Goal: Transaction & Acquisition: Book appointment/travel/reservation

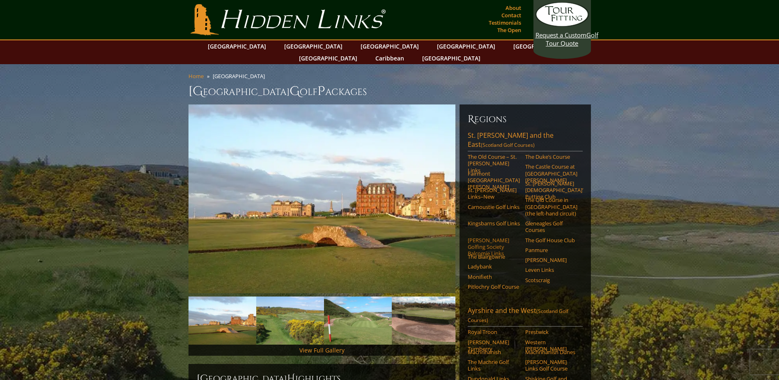
click at [492, 237] on link "[PERSON_NAME] Golfing Society Balcomie Links" at bounding box center [494, 247] width 52 height 20
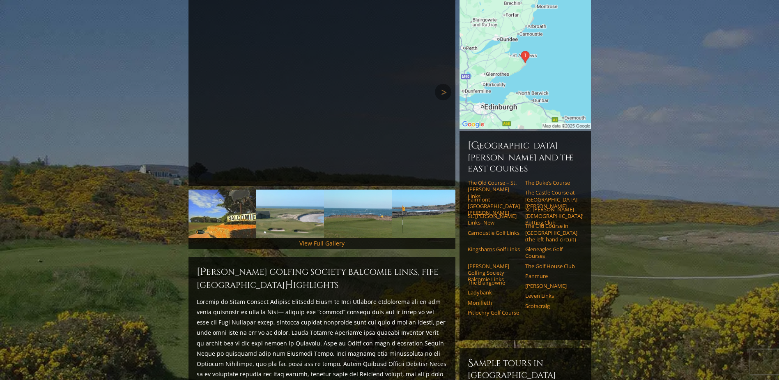
scroll to position [123, 0]
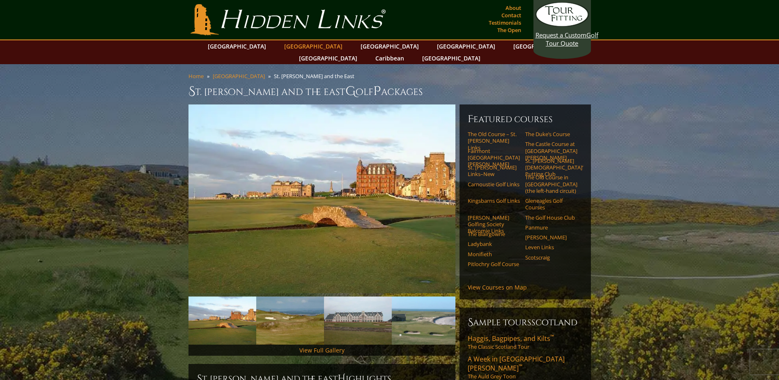
click at [295, 48] on link "[GEOGRAPHIC_DATA]" at bounding box center [313, 46] width 67 height 12
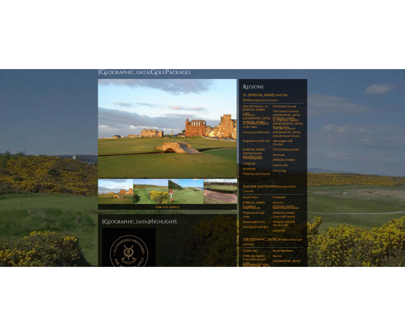
scroll to position [41, 0]
